Goal: Find contact information: Find contact information

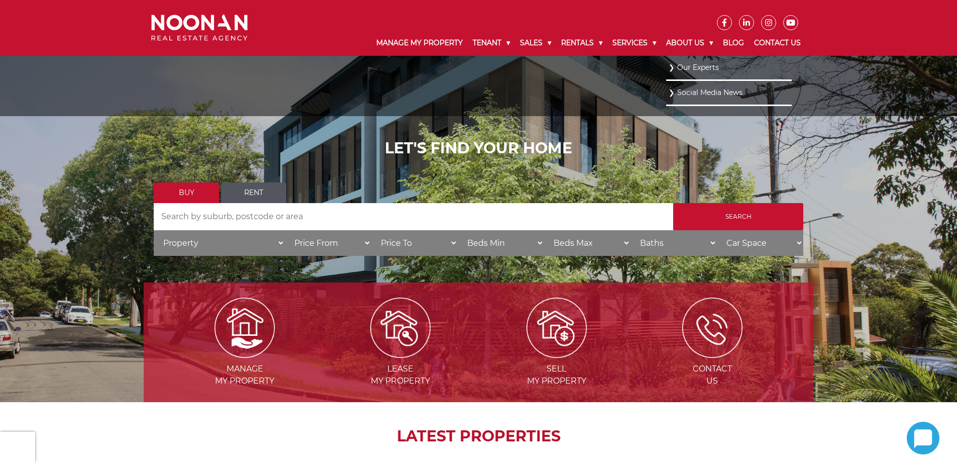
click at [697, 64] on link "Our Experts" at bounding box center [729, 68] width 121 height 14
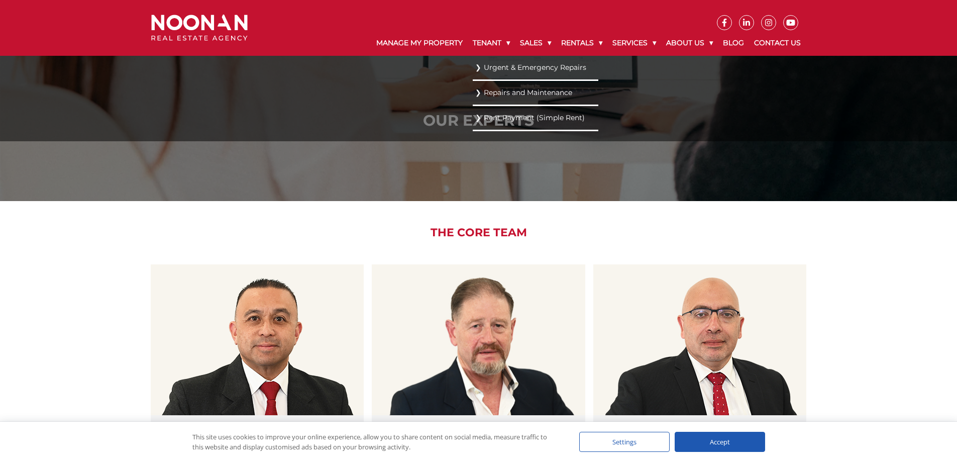
click at [492, 63] on link "Urgent & Emergency Repairs" at bounding box center [535, 68] width 121 height 14
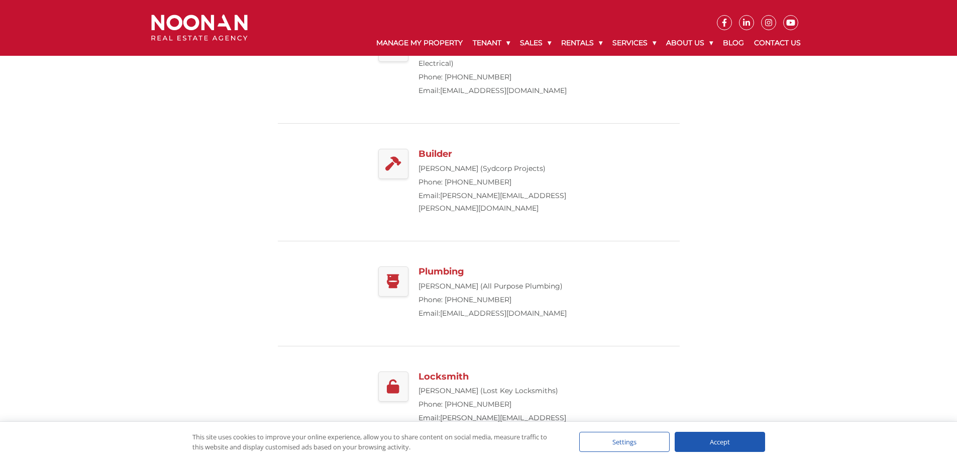
scroll to position [352, 0]
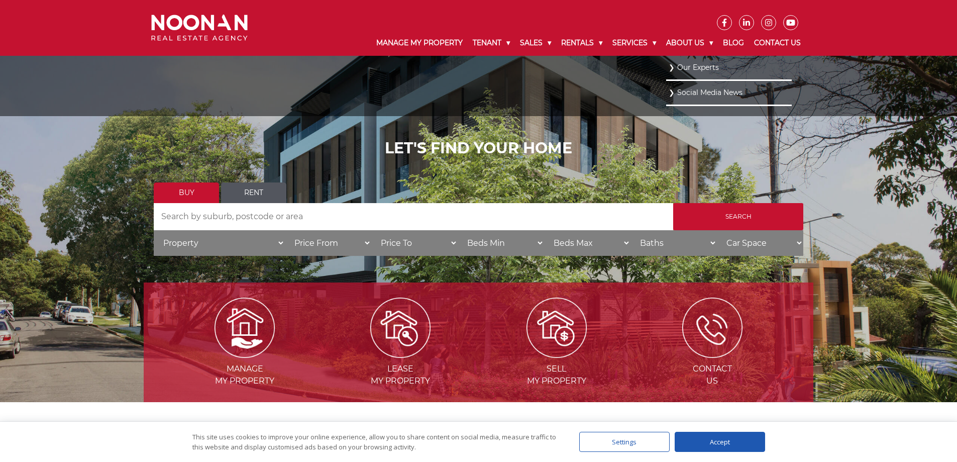
click at [684, 65] on link "Our Experts" at bounding box center [729, 68] width 121 height 14
